Goal: Task Accomplishment & Management: Manage account settings

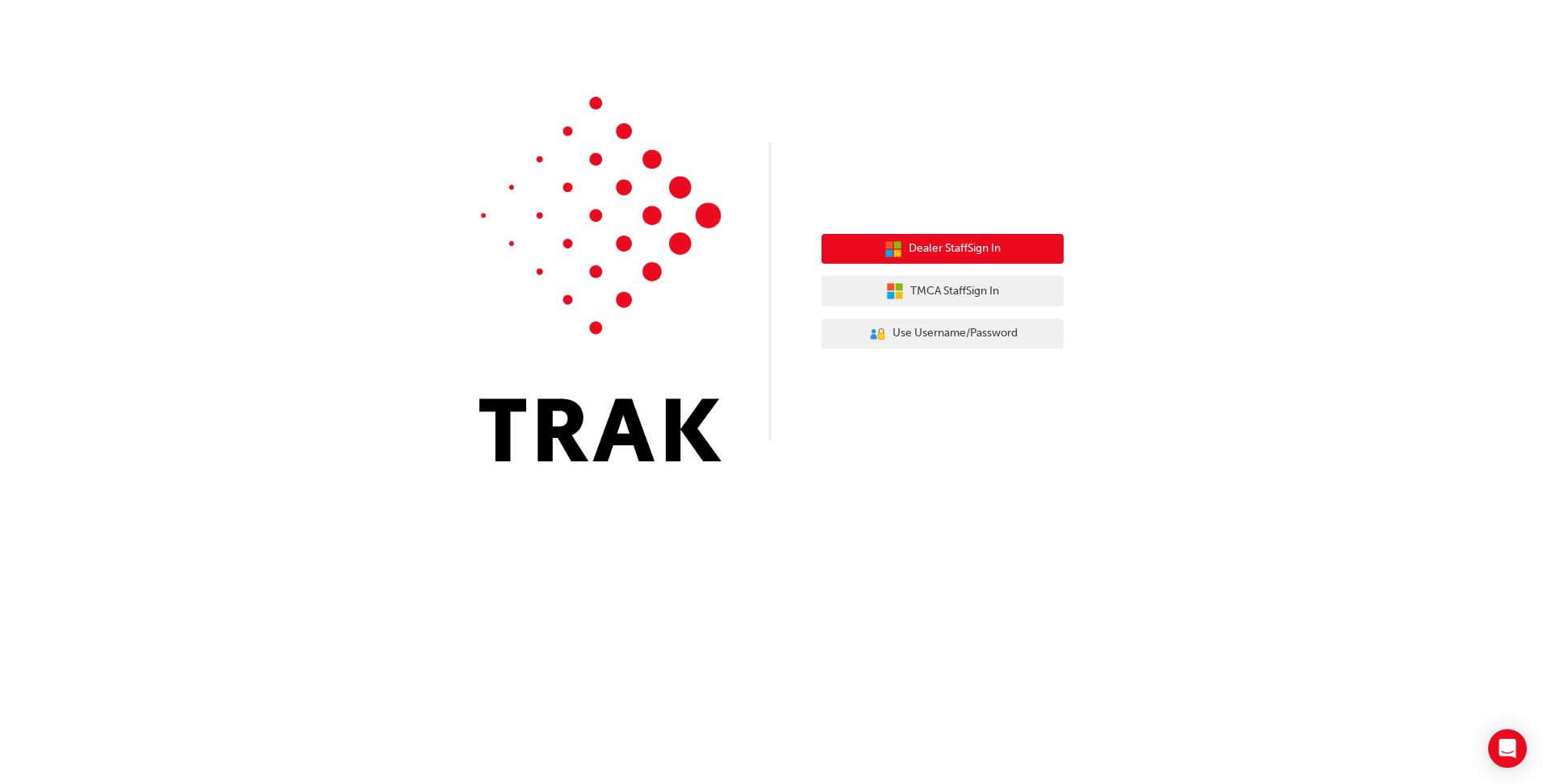
click at [973, 258] on button "Dealer Staff Sign In" at bounding box center [942, 249] width 242 height 31
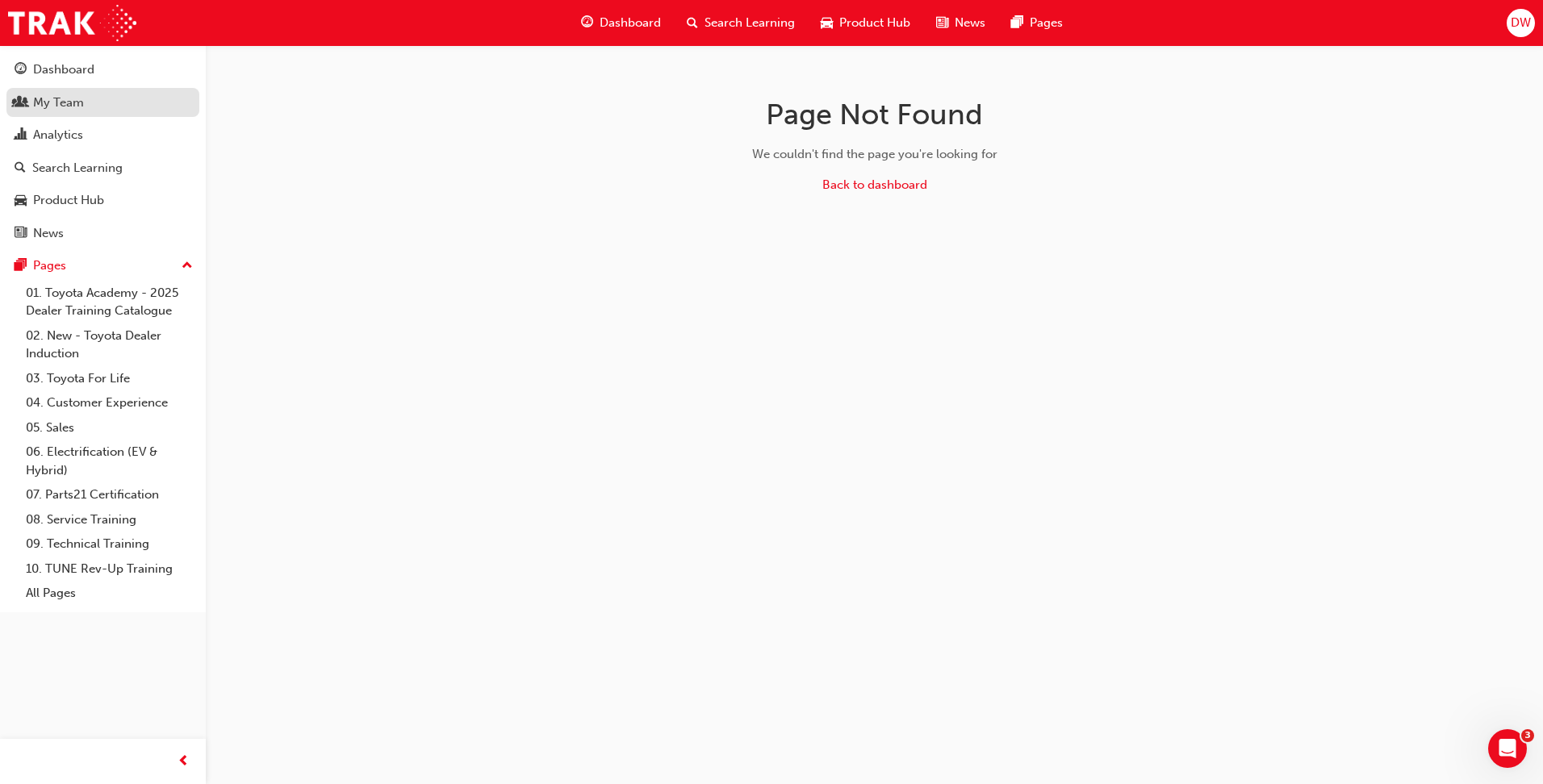
click at [44, 103] on div "My Team" at bounding box center [58, 103] width 51 height 19
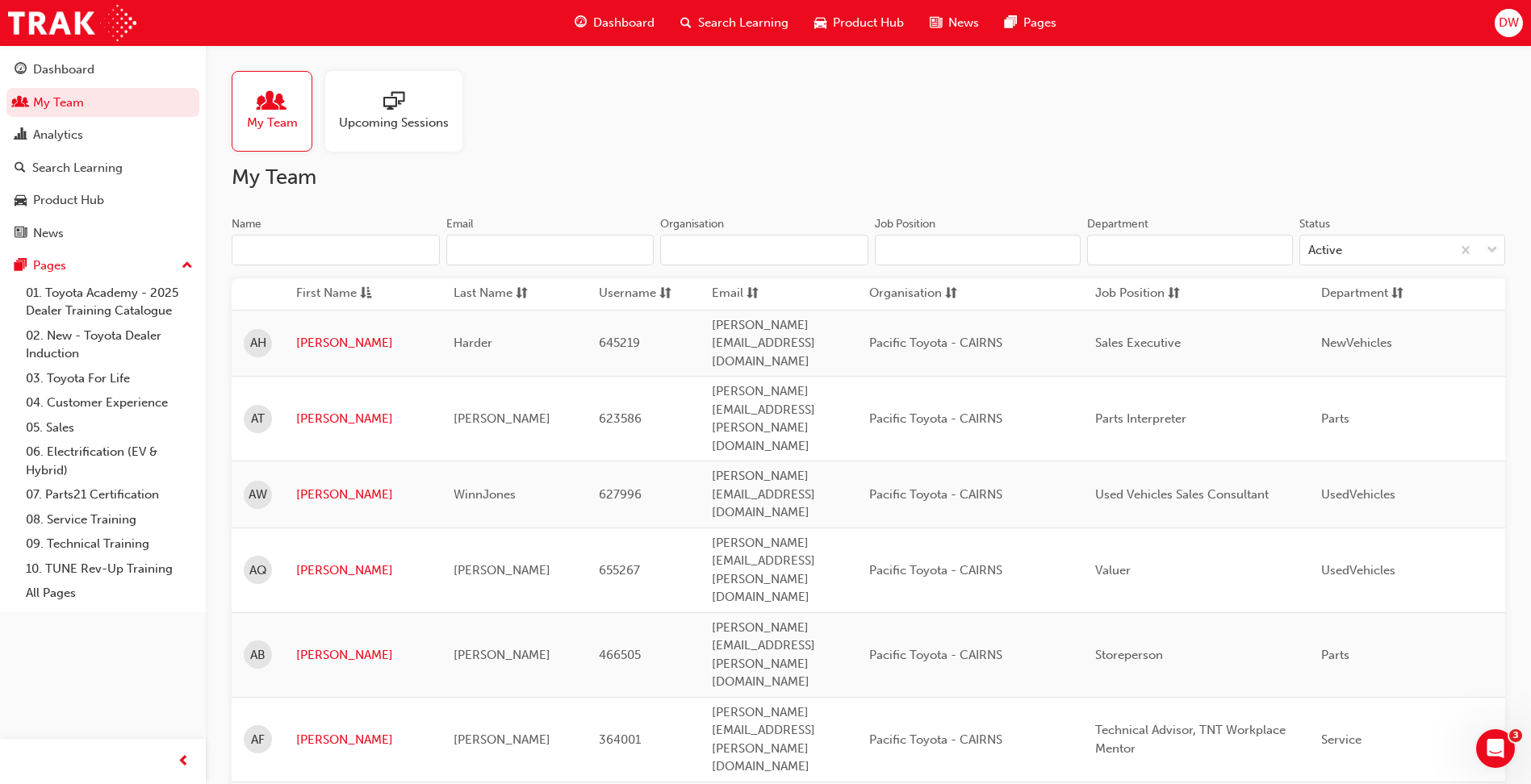
click at [345, 255] on input "Name" at bounding box center [335, 250] width 208 height 31
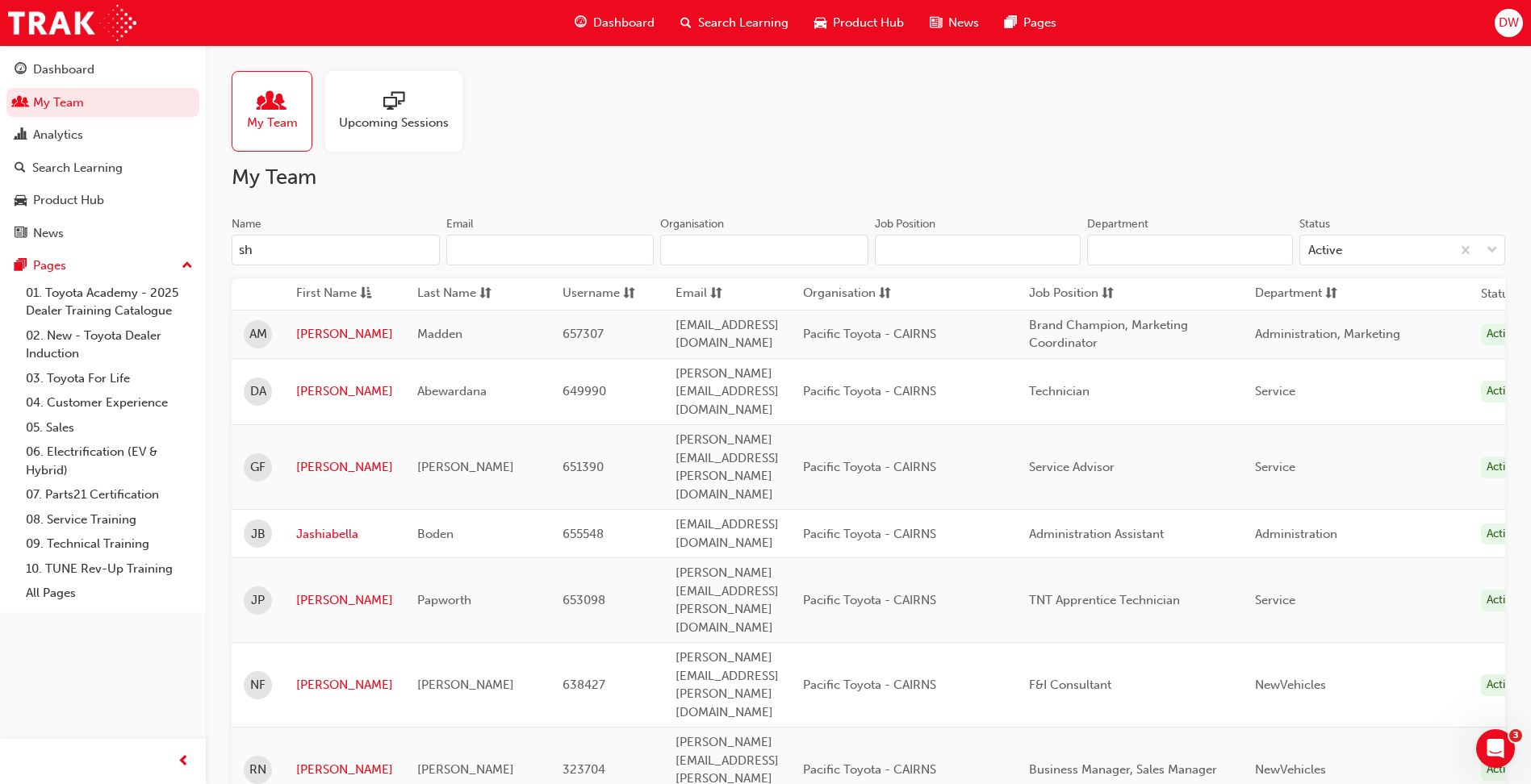
type input "s"
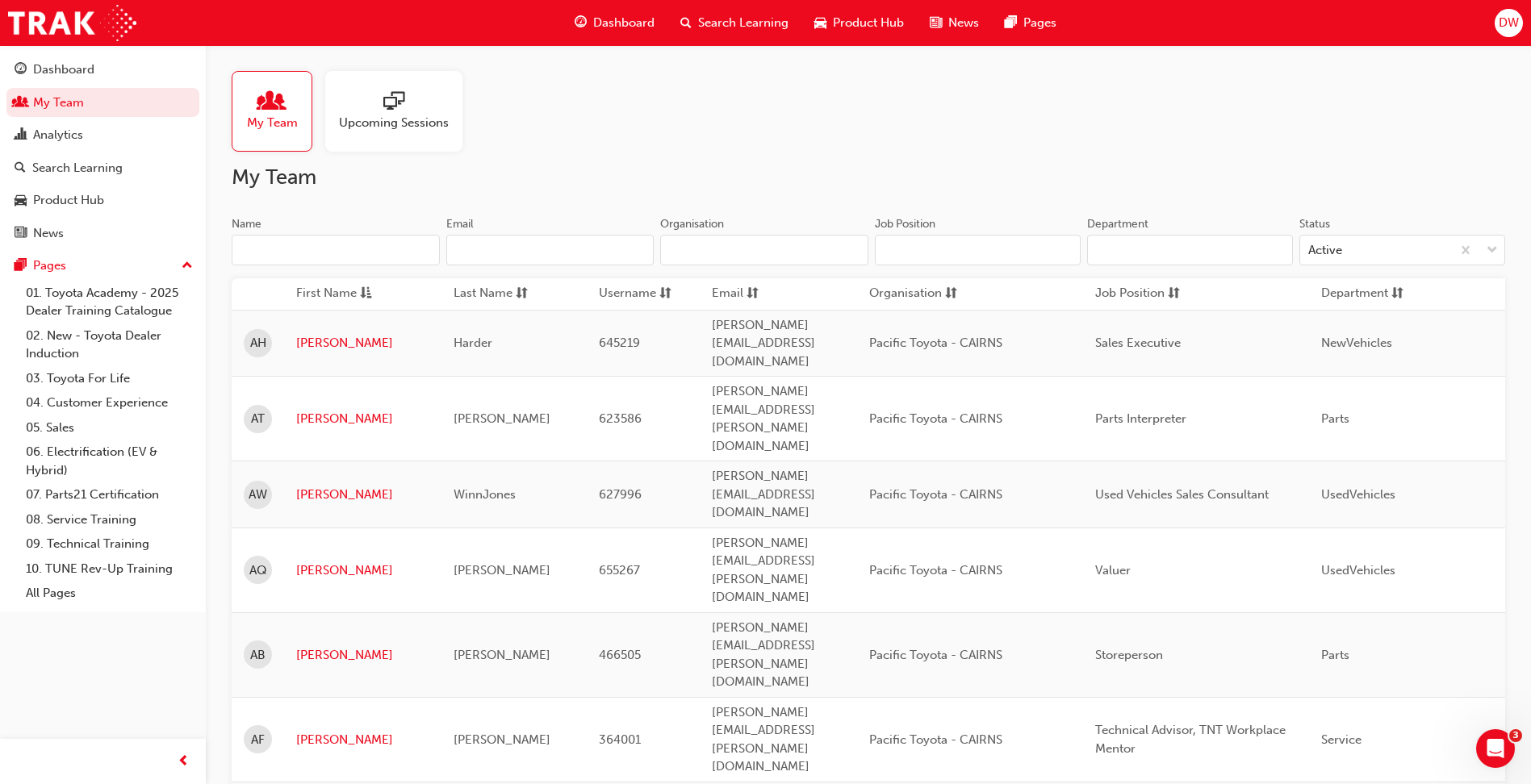
click at [381, 251] on input "Name" at bounding box center [335, 250] width 208 height 31
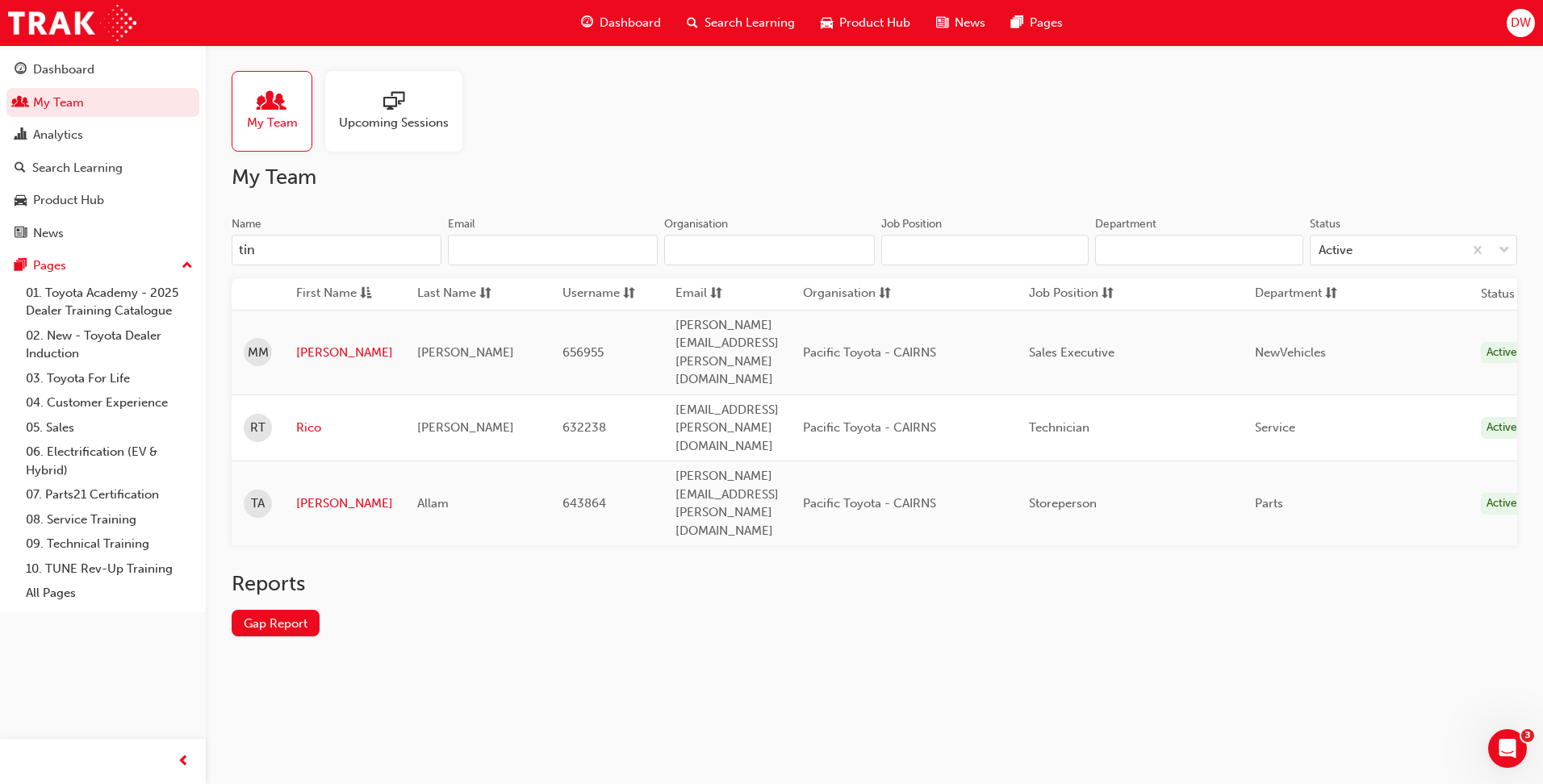
click at [286, 245] on input "tin" at bounding box center [336, 250] width 210 height 31
type input "t"
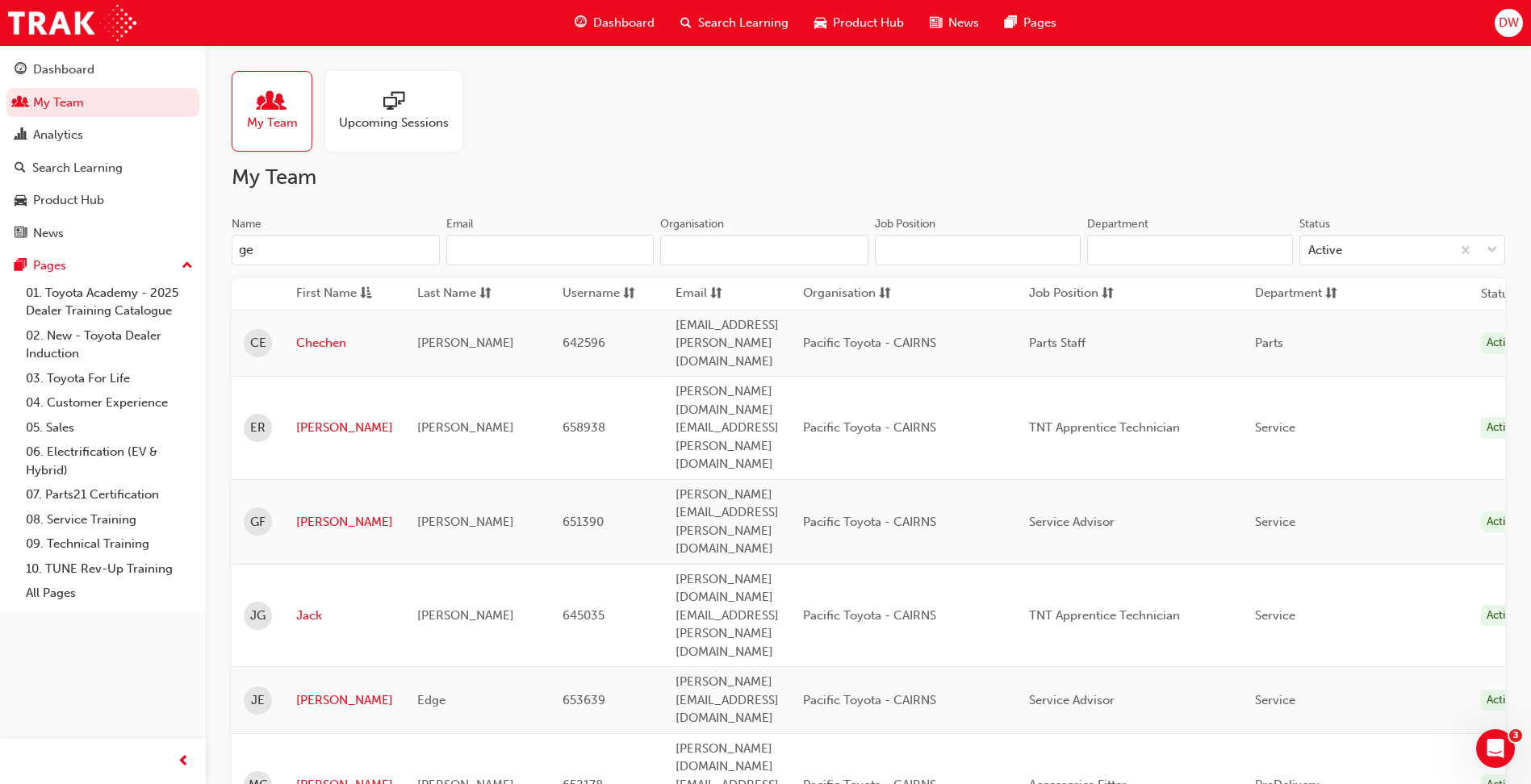
type input "g"
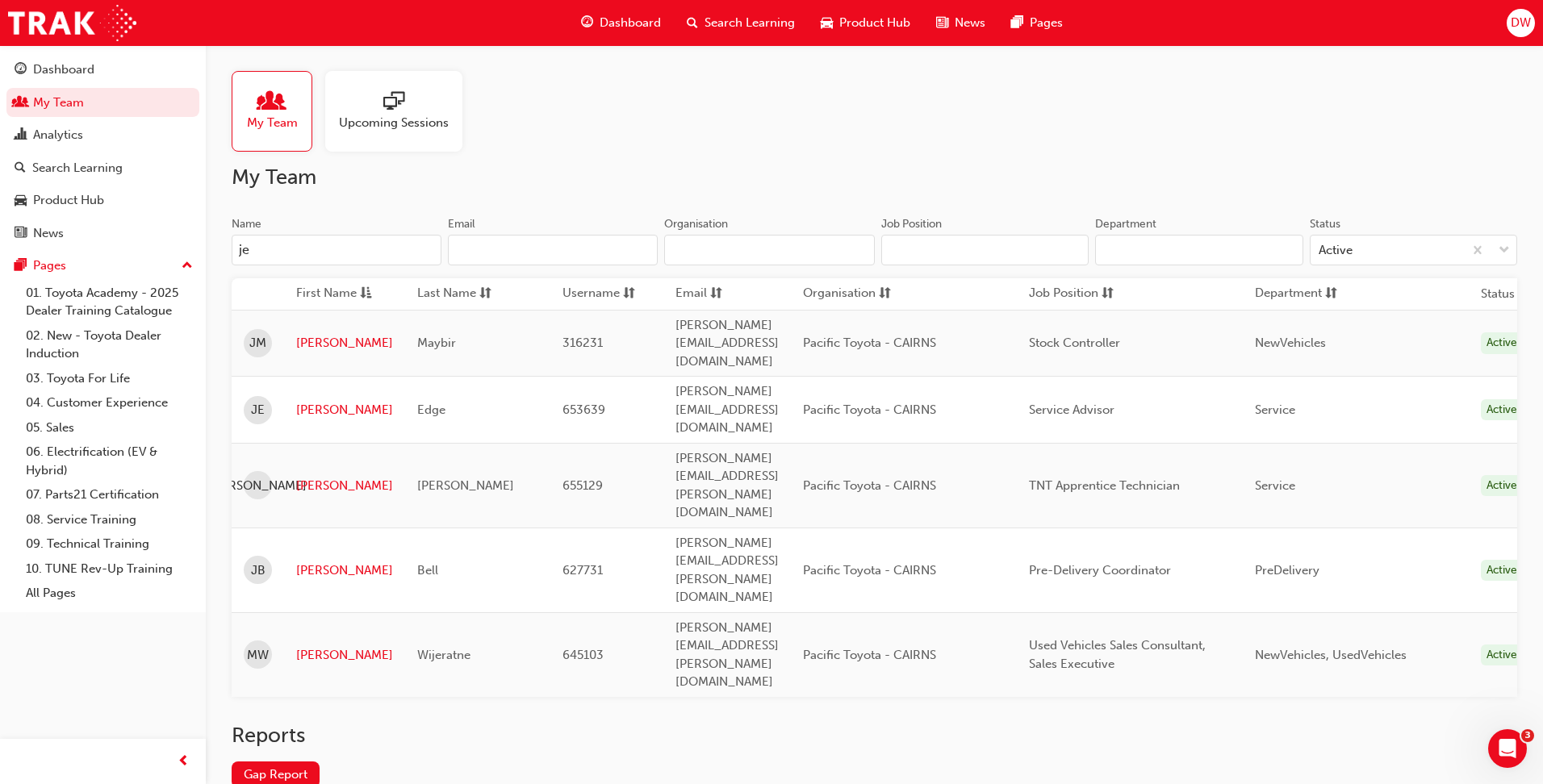
type input "j"
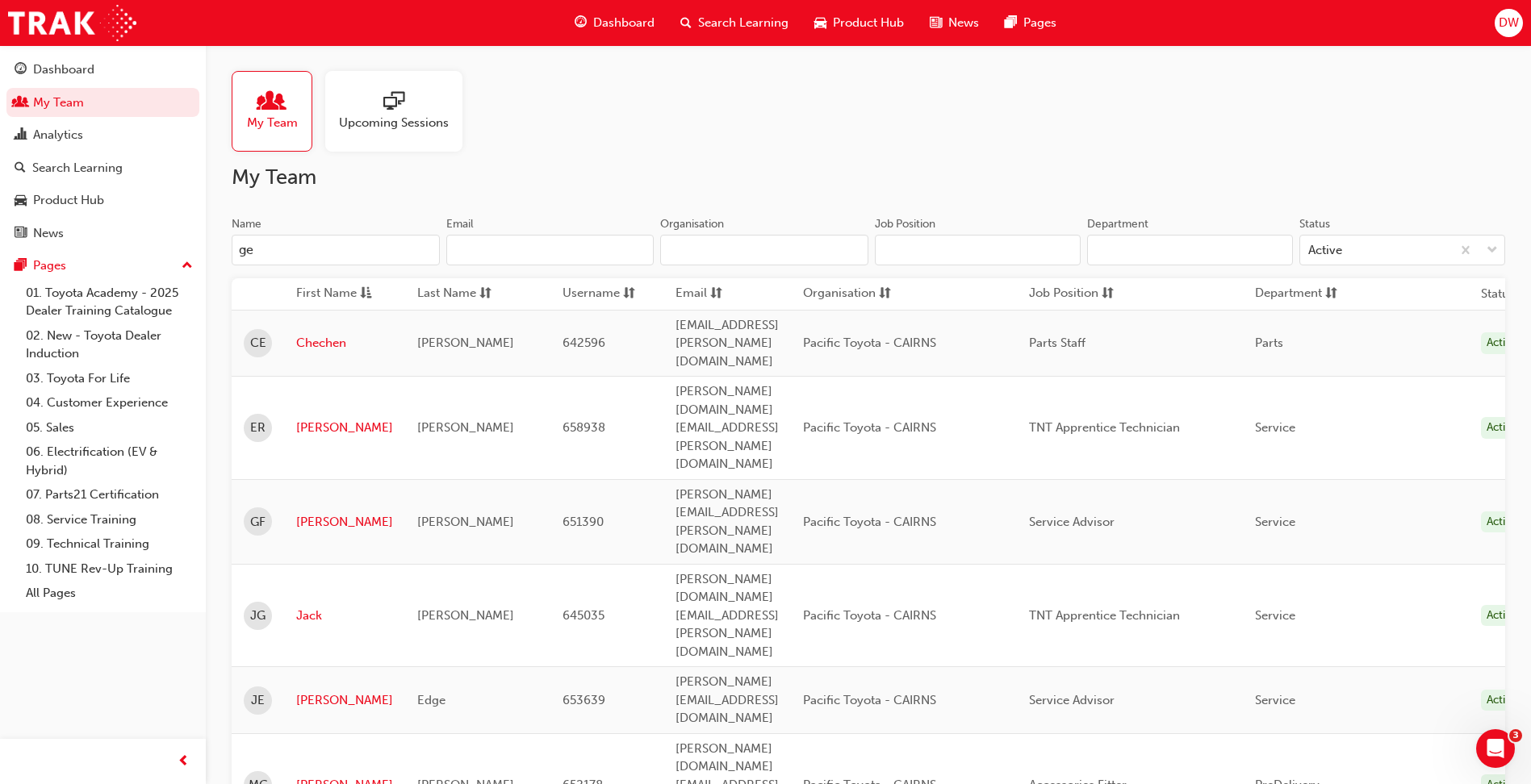
type input "g"
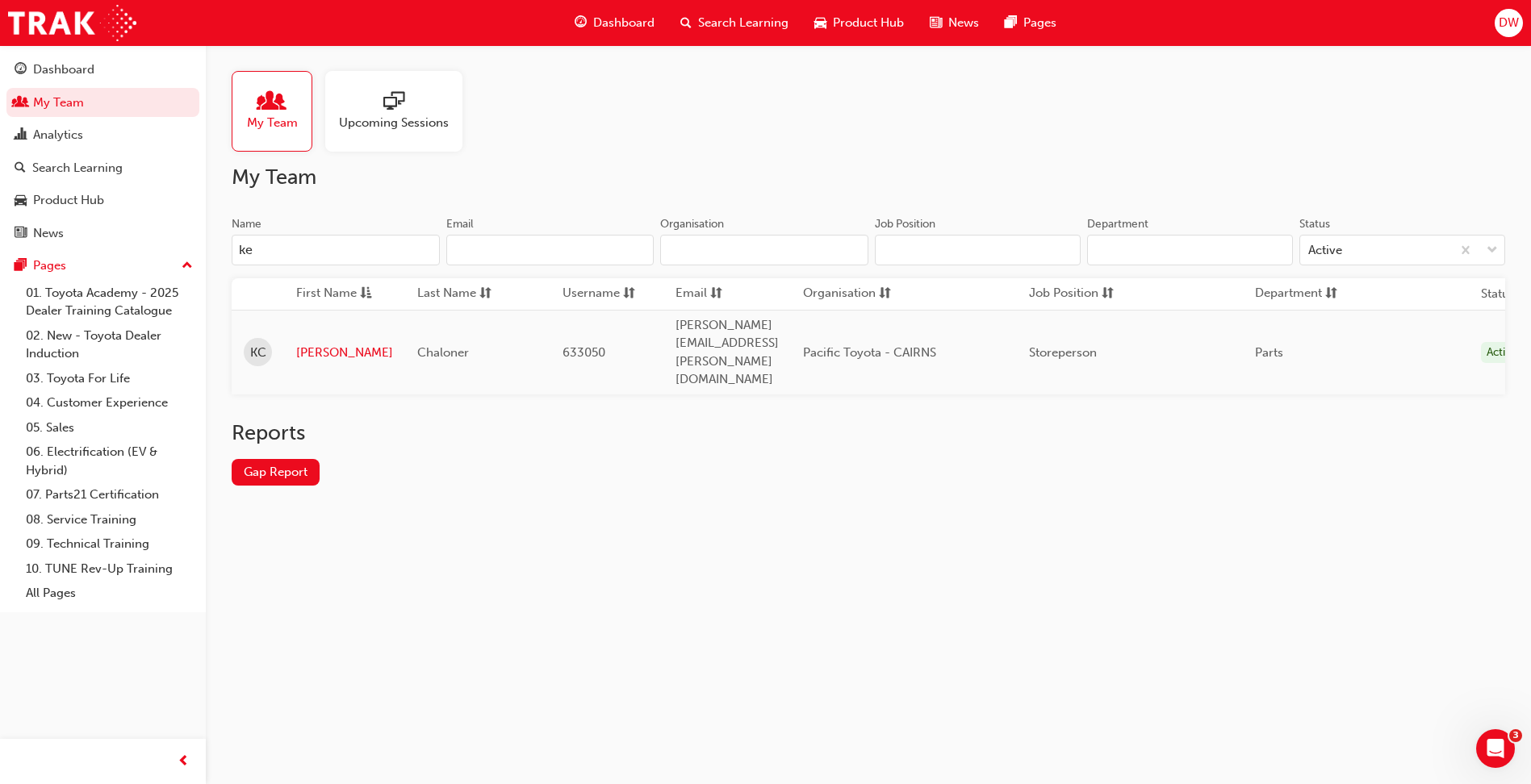
type input "k"
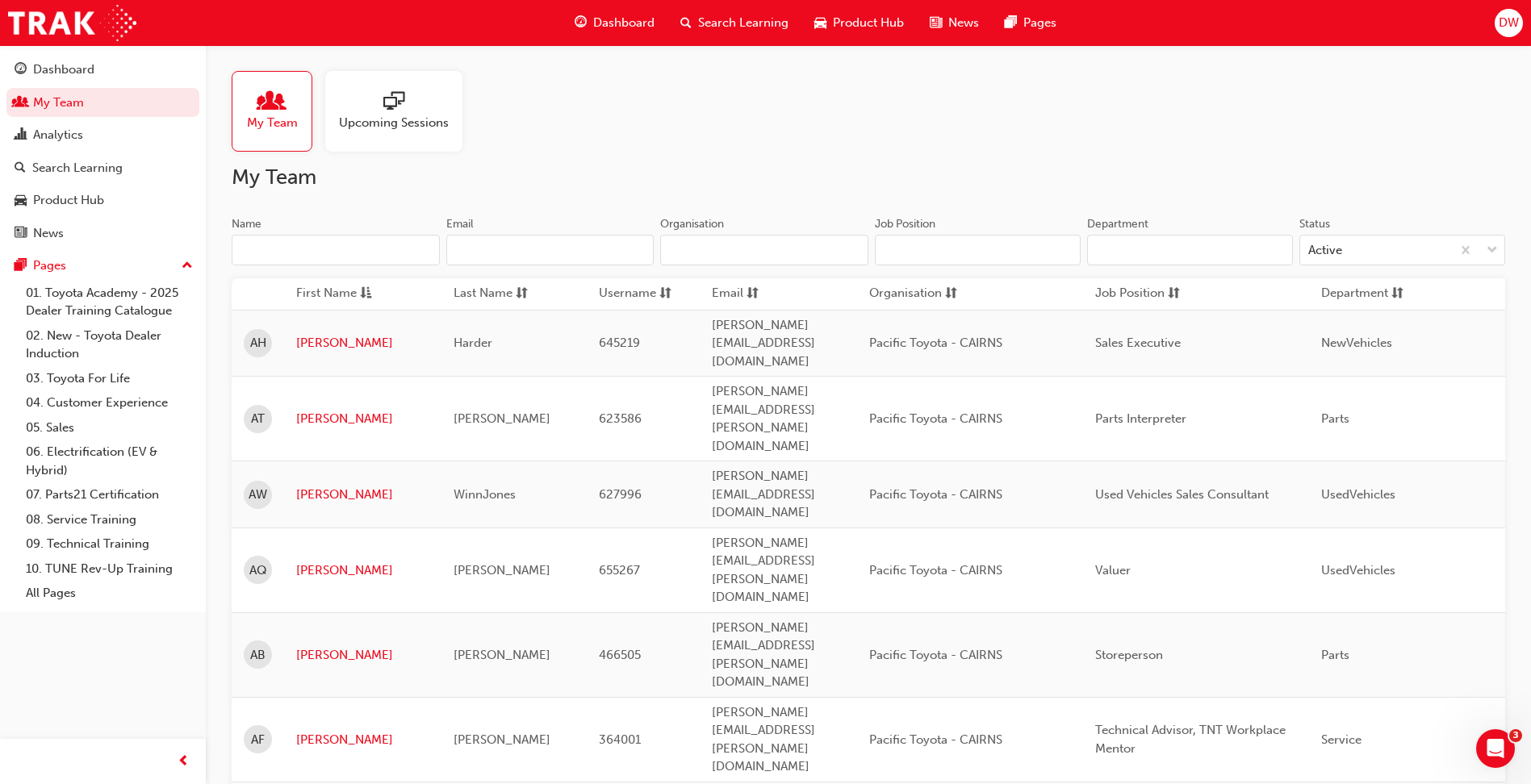
click at [346, 254] on input "Name" at bounding box center [335, 250] width 208 height 31
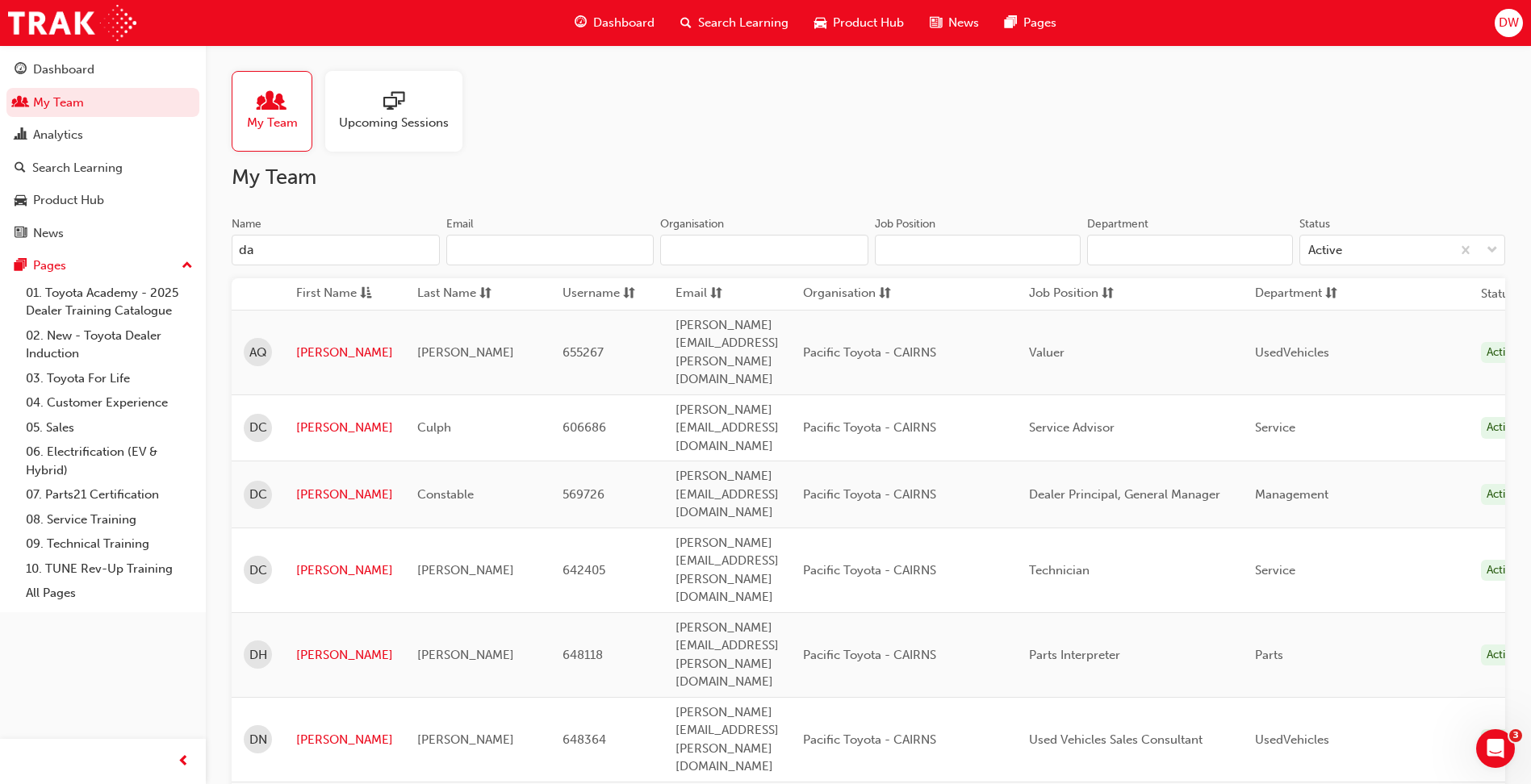
type input "d"
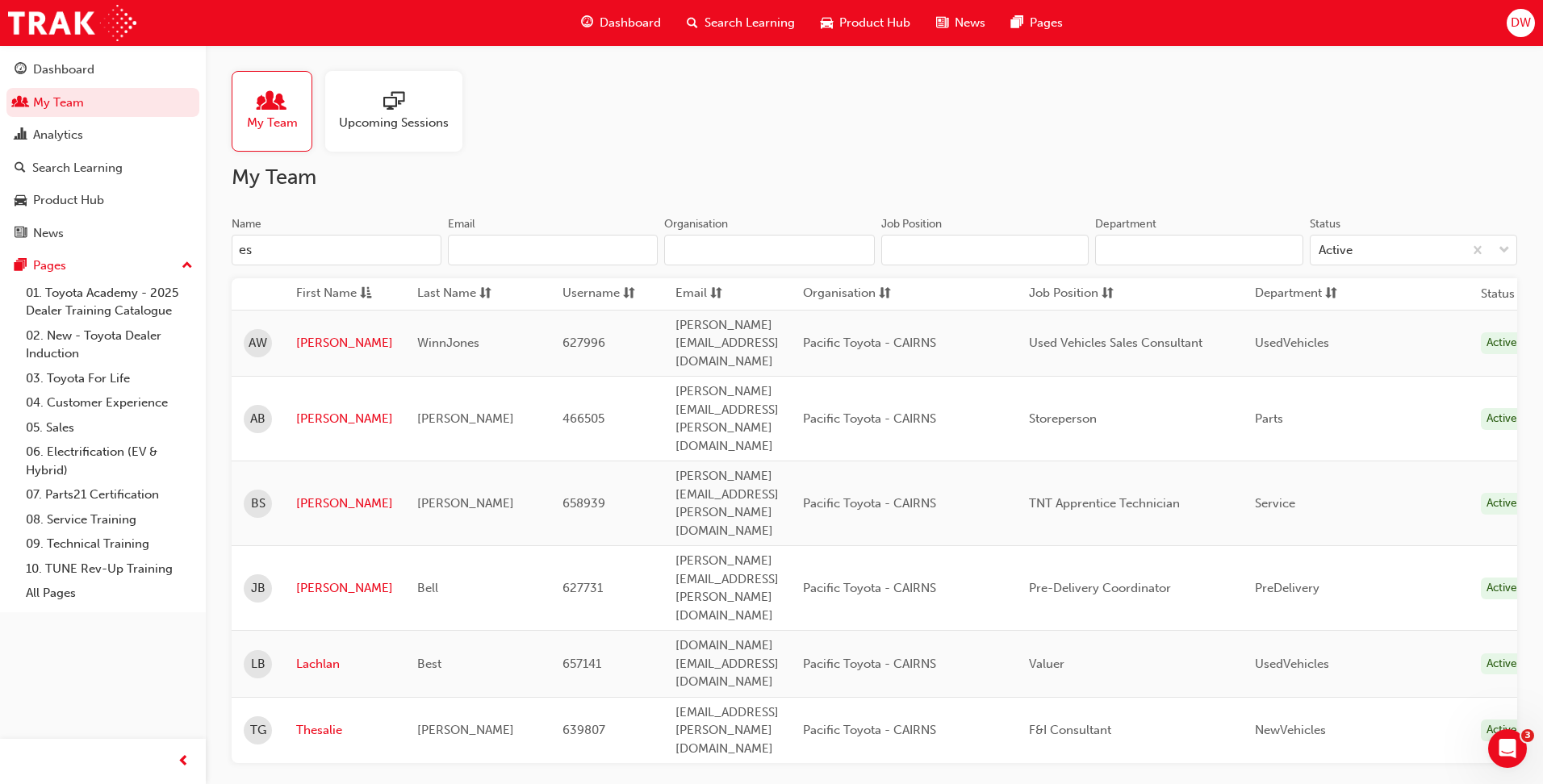
type input "e"
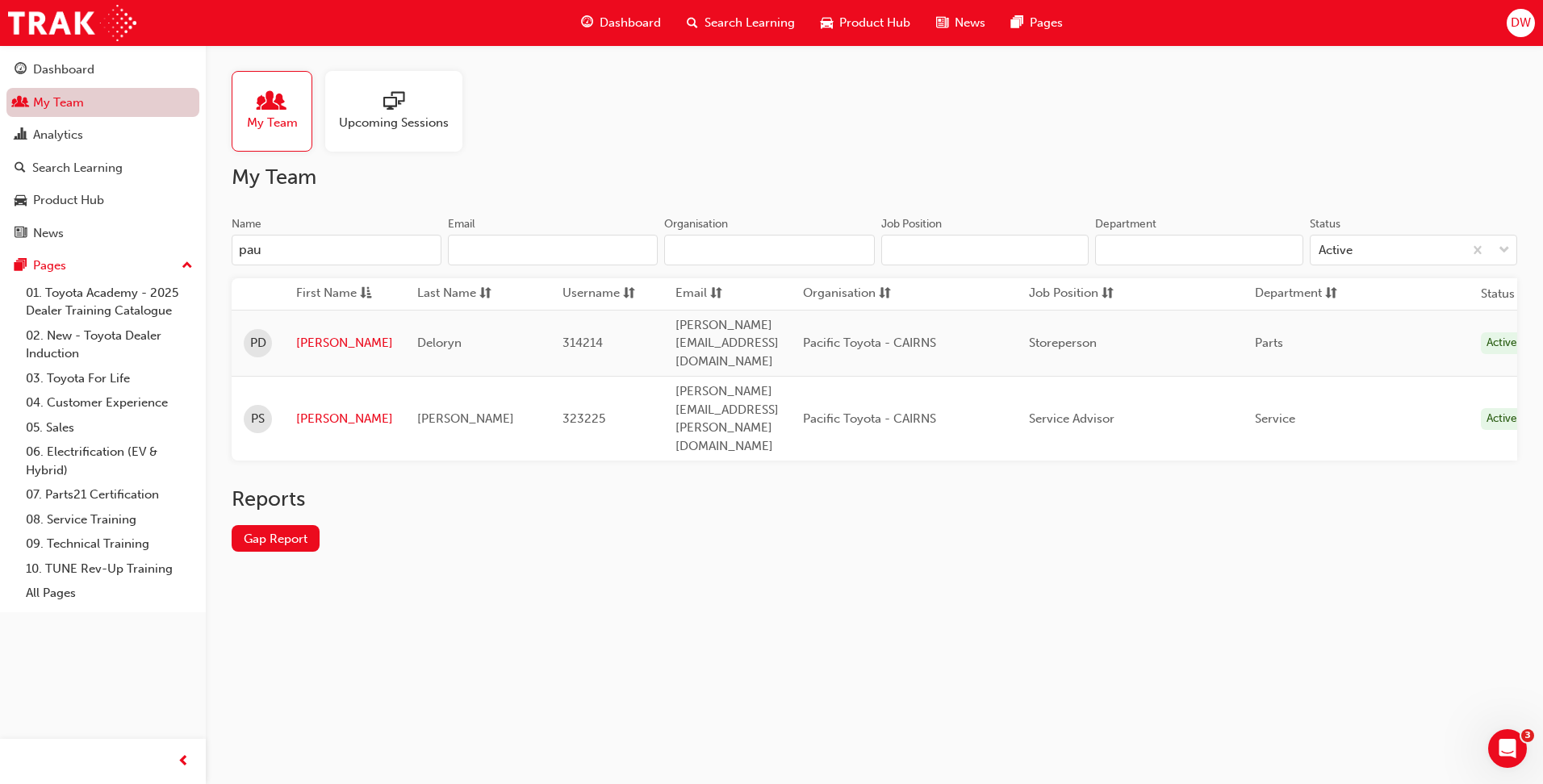
type input "pau"
